Goal: Browse casually: Explore the website without a specific task or goal

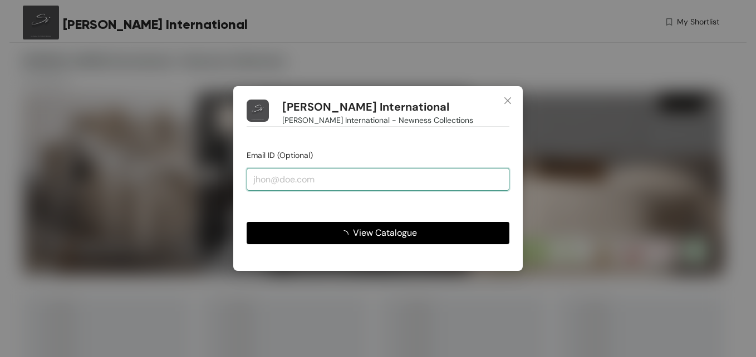
click at [339, 180] on input "email" at bounding box center [378, 179] width 263 height 22
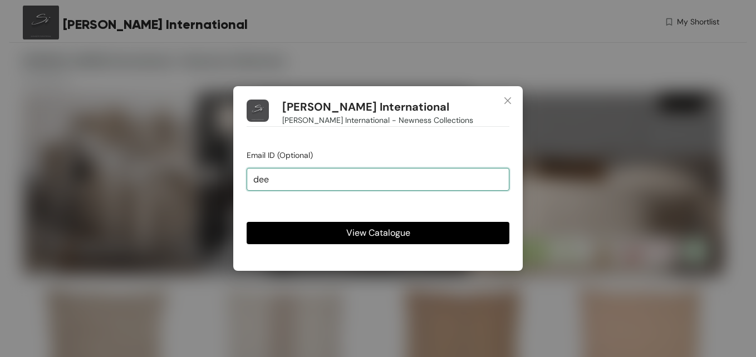
type input "deepak.jindal@landmarkgroup.in"
click at [366, 231] on span "View Catalogue" at bounding box center [378, 233] width 64 height 14
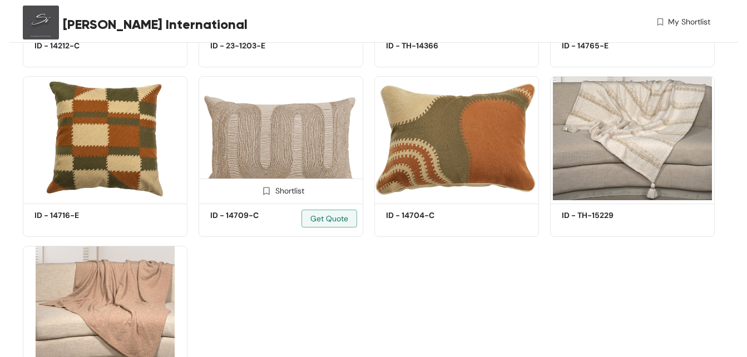
scroll to position [2108, 0]
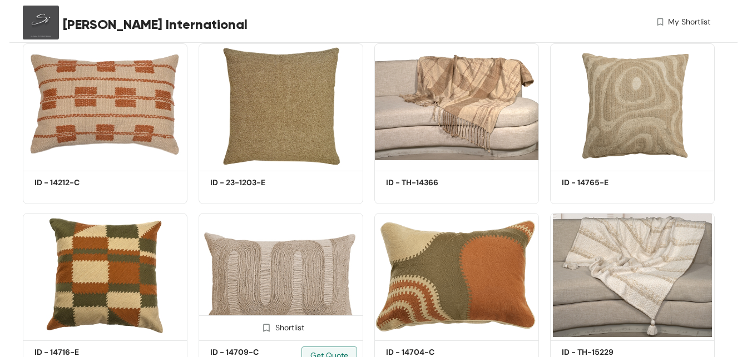
click at [274, 261] on img at bounding box center [281, 275] width 165 height 124
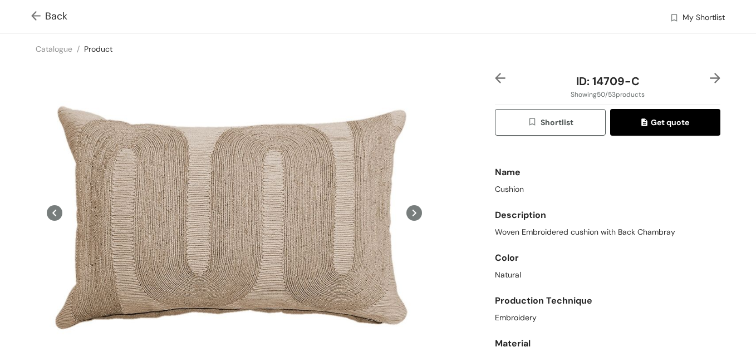
scroll to position [46, 0]
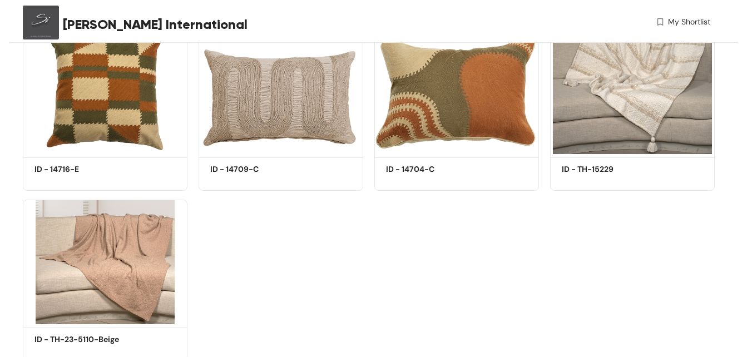
scroll to position [2108, 0]
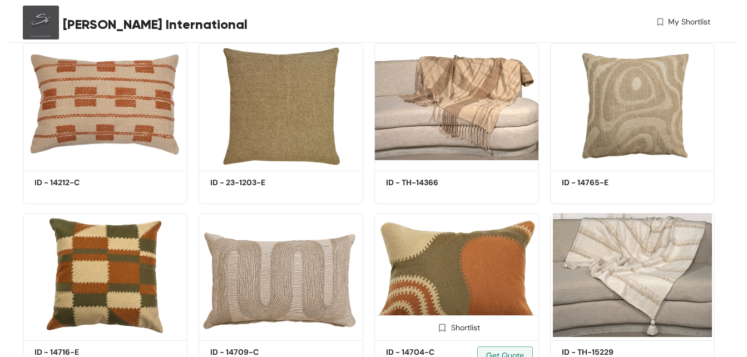
click at [459, 265] on img at bounding box center [457, 275] width 165 height 124
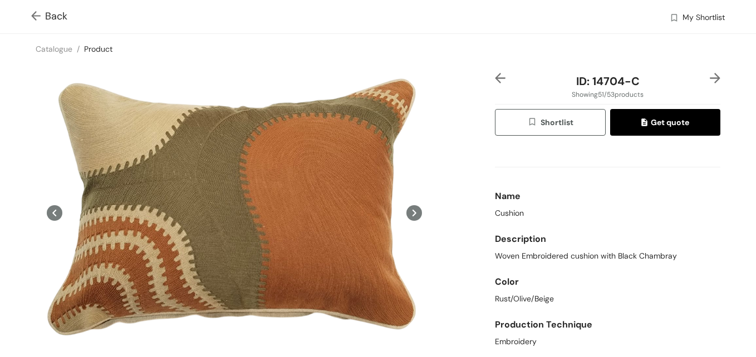
click at [35, 21] on img at bounding box center [38, 17] width 14 height 12
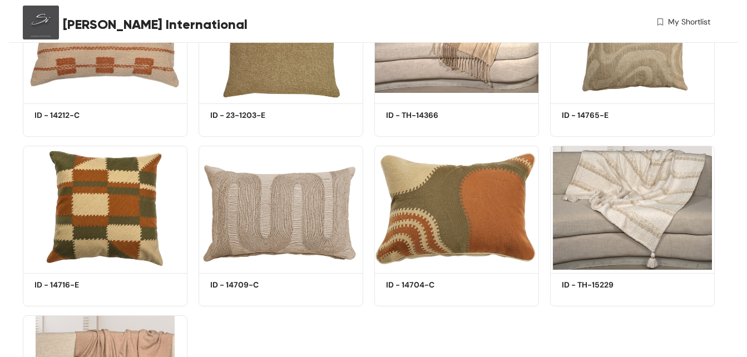
scroll to position [2331, 0]
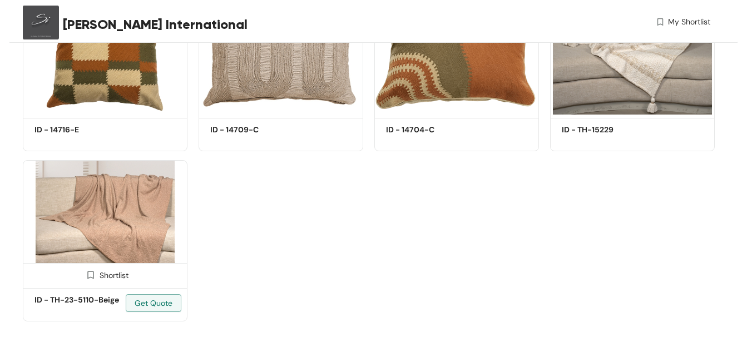
click at [150, 202] on img at bounding box center [105, 222] width 165 height 124
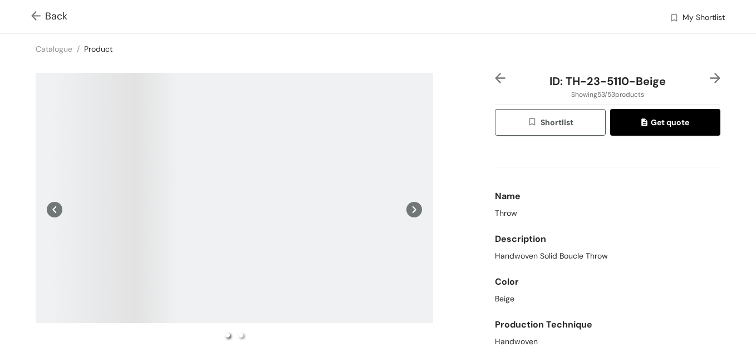
click at [27, 20] on div "Back My Shortlist" at bounding box center [378, 16] width 756 height 33
click at [39, 17] on img at bounding box center [38, 17] width 14 height 12
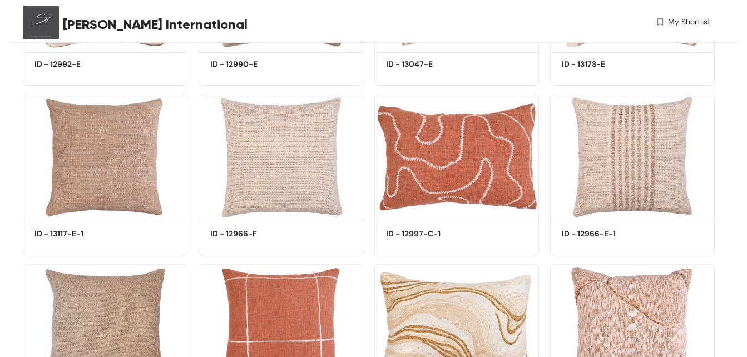
scroll to position [1191, 0]
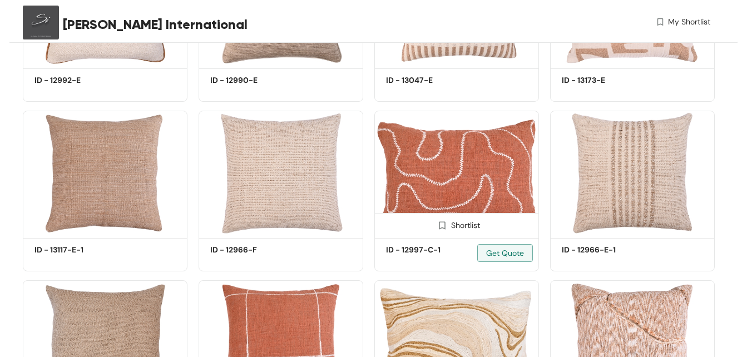
click at [429, 163] on img at bounding box center [457, 173] width 165 height 124
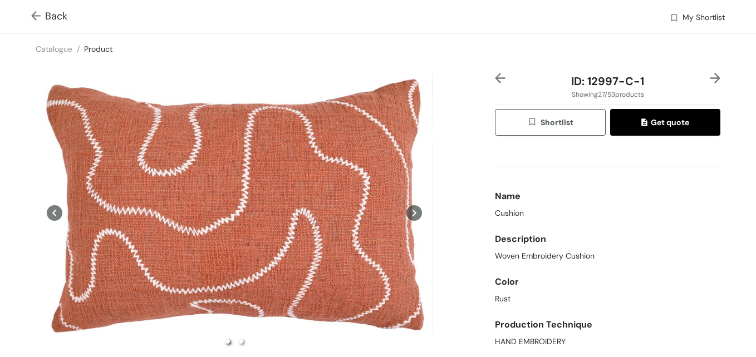
click at [33, 20] on img at bounding box center [38, 17] width 14 height 12
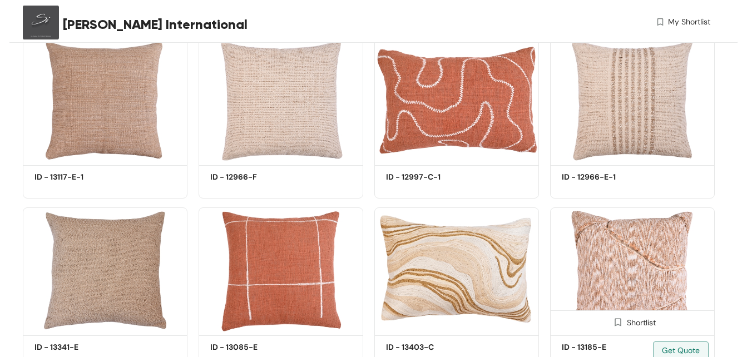
scroll to position [1302, 0]
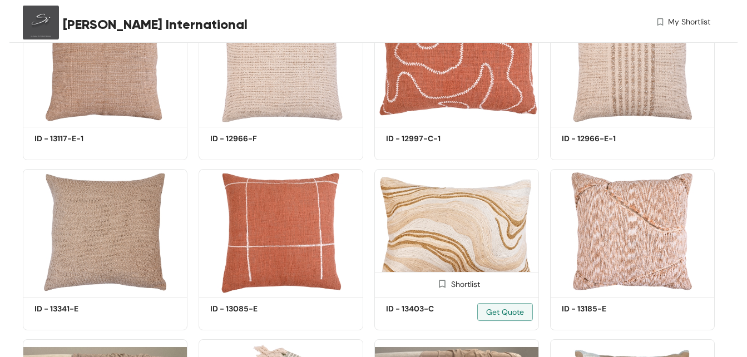
click at [501, 250] on img at bounding box center [457, 231] width 165 height 124
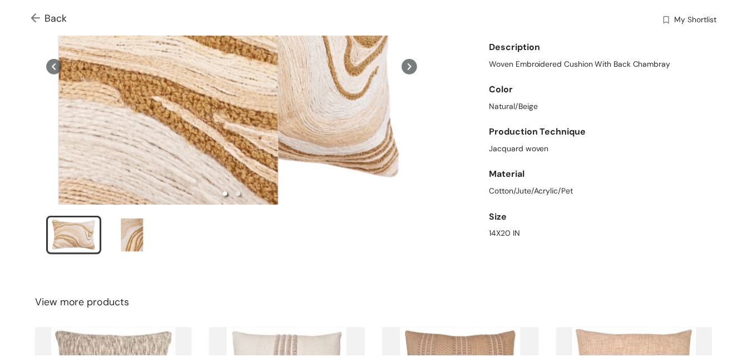
scroll to position [354, 0]
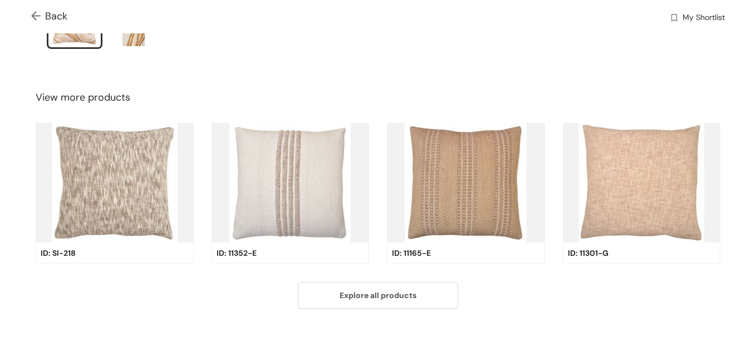
click at [38, 14] on img at bounding box center [38, 17] width 14 height 12
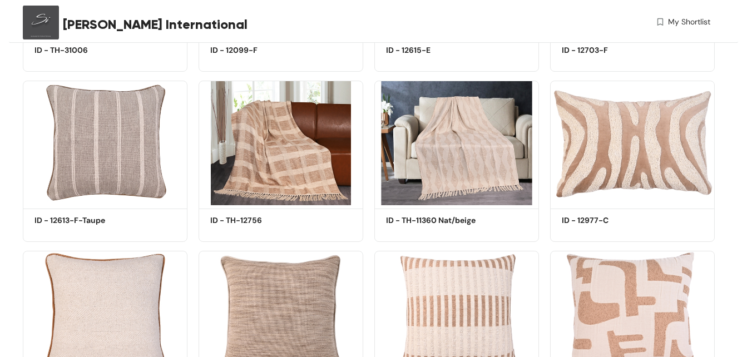
scroll to position [746, 0]
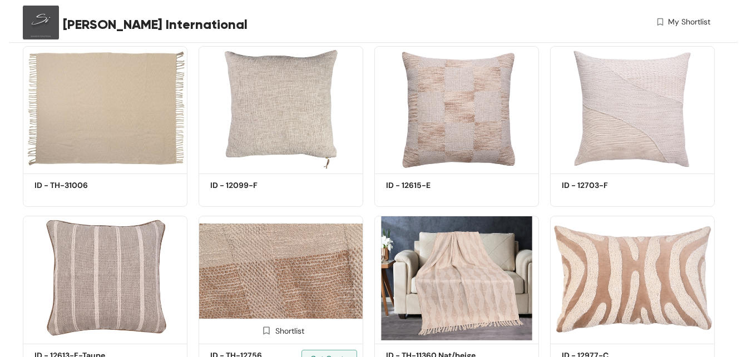
click at [286, 283] on img at bounding box center [281, 278] width 165 height 124
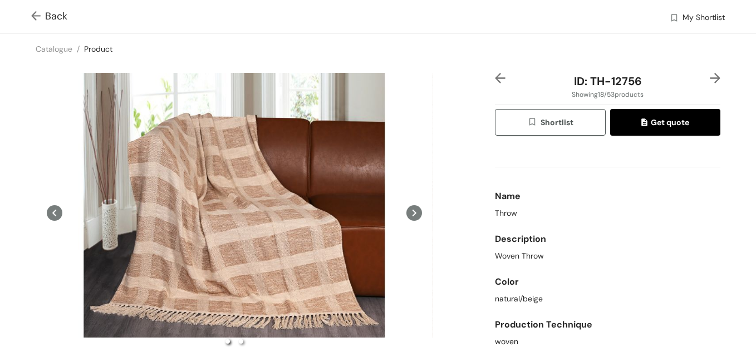
click at [37, 17] on img at bounding box center [38, 17] width 14 height 12
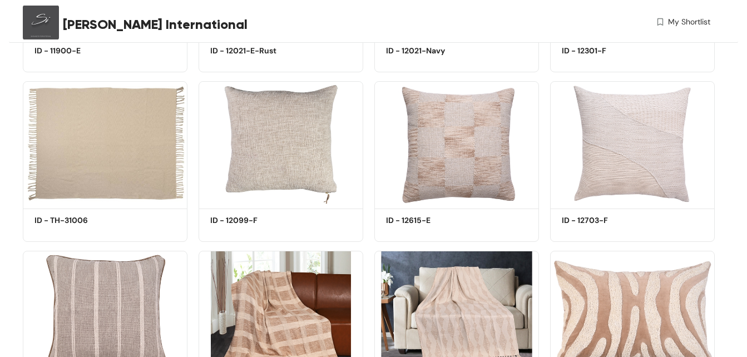
scroll to position [746, 0]
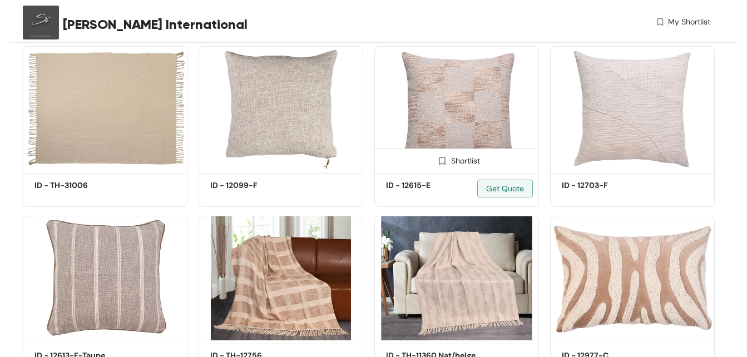
click at [436, 119] on img at bounding box center [457, 108] width 165 height 124
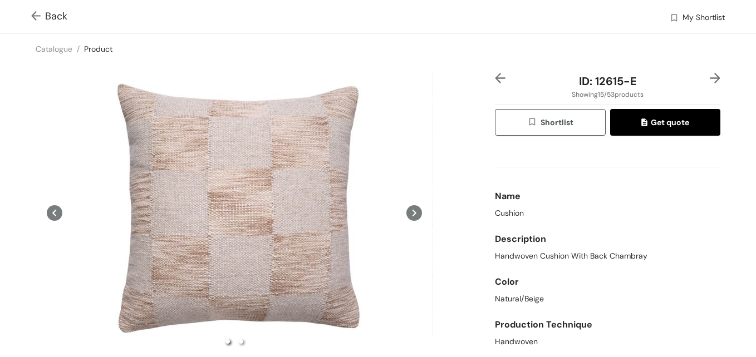
click at [36, 18] on img at bounding box center [38, 17] width 14 height 12
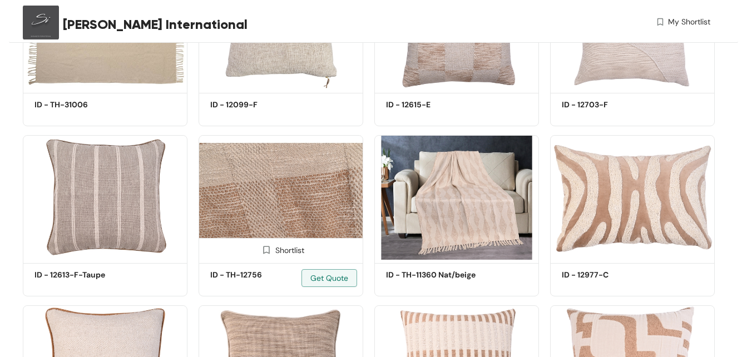
scroll to position [968, 0]
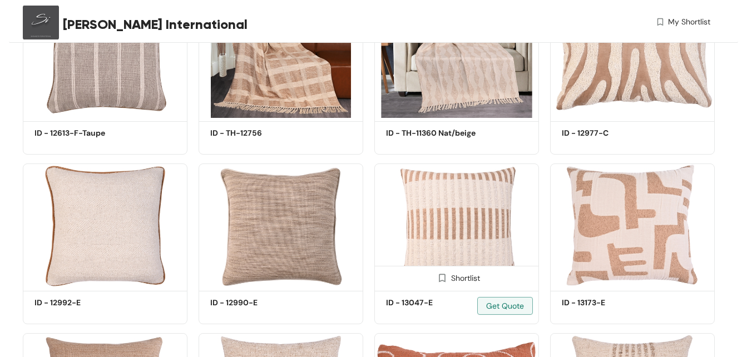
click at [476, 229] on img at bounding box center [457, 226] width 165 height 124
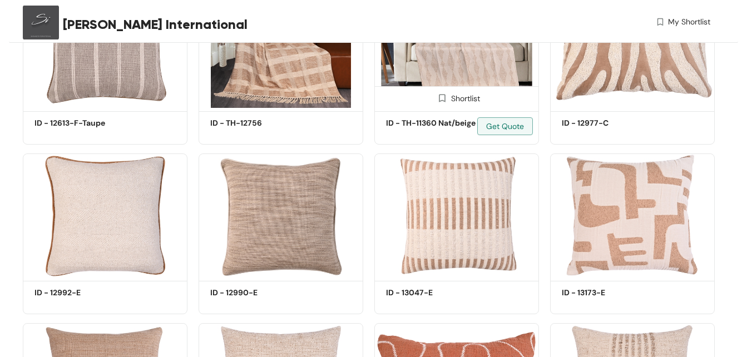
scroll to position [968, 0]
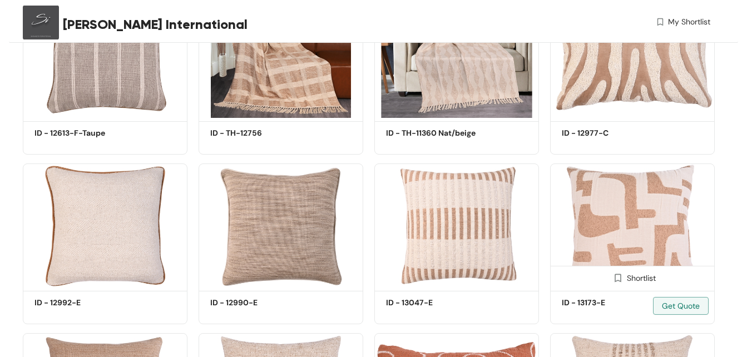
click at [633, 202] on img at bounding box center [632, 226] width 165 height 124
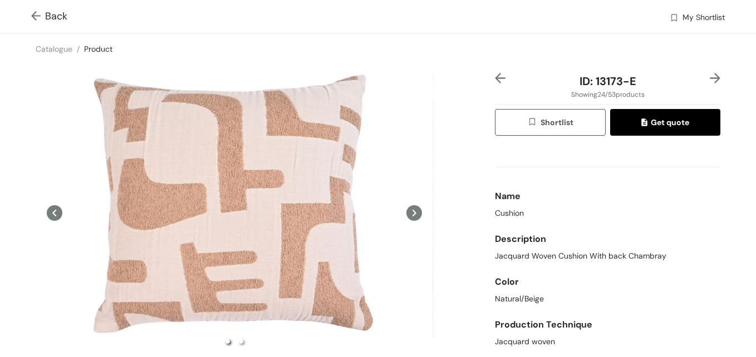
click at [40, 17] on img at bounding box center [38, 17] width 14 height 12
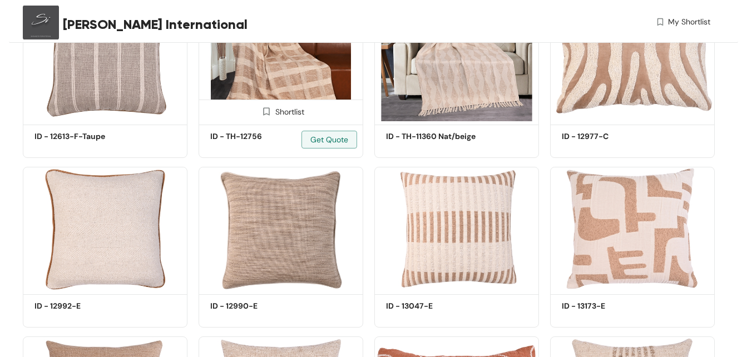
scroll to position [968, 0]
